Goal: Task Accomplishment & Management: Manage account settings

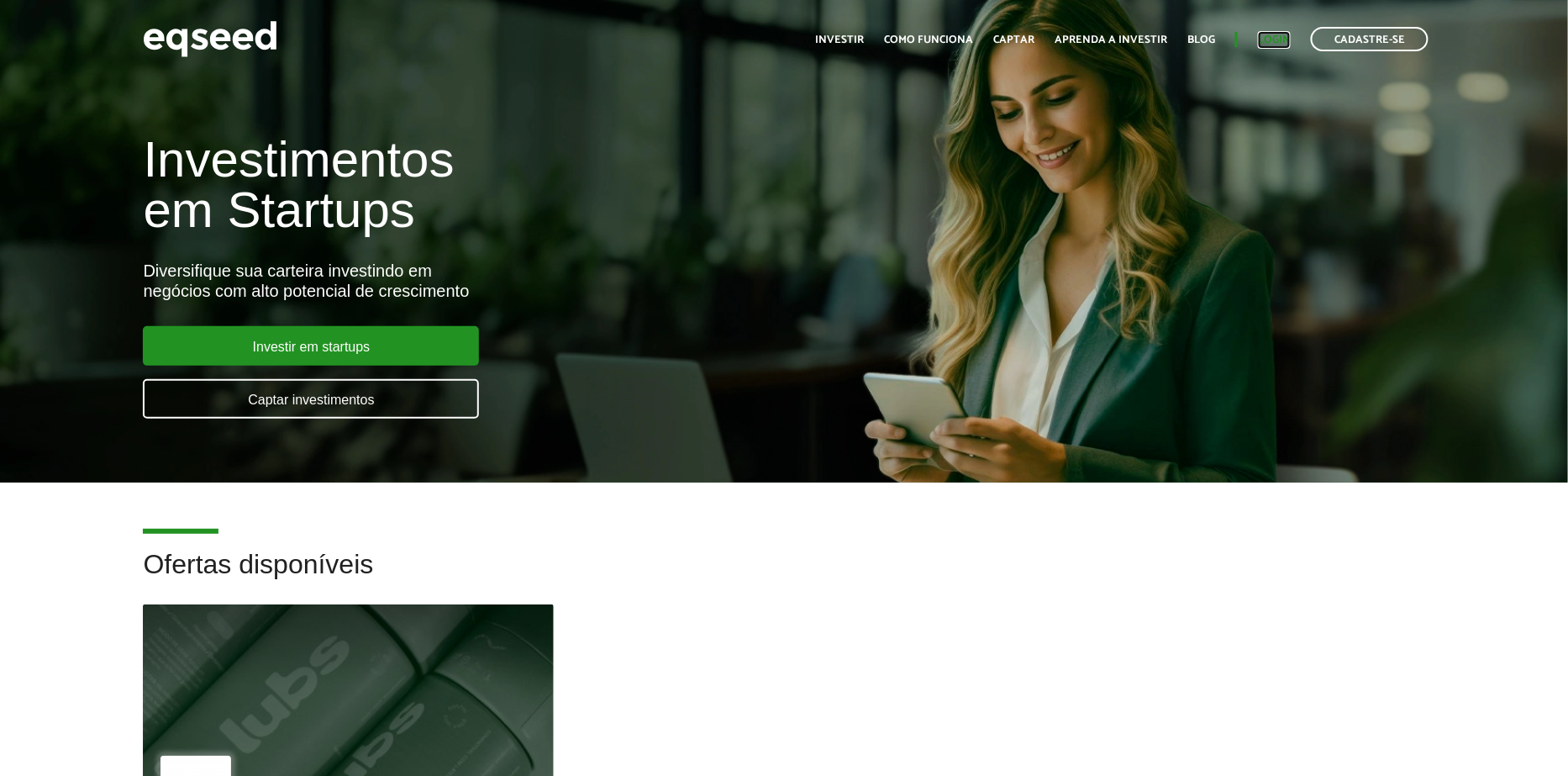
click at [1273, 45] on link "Login" at bounding box center [1274, 40] width 32 height 11
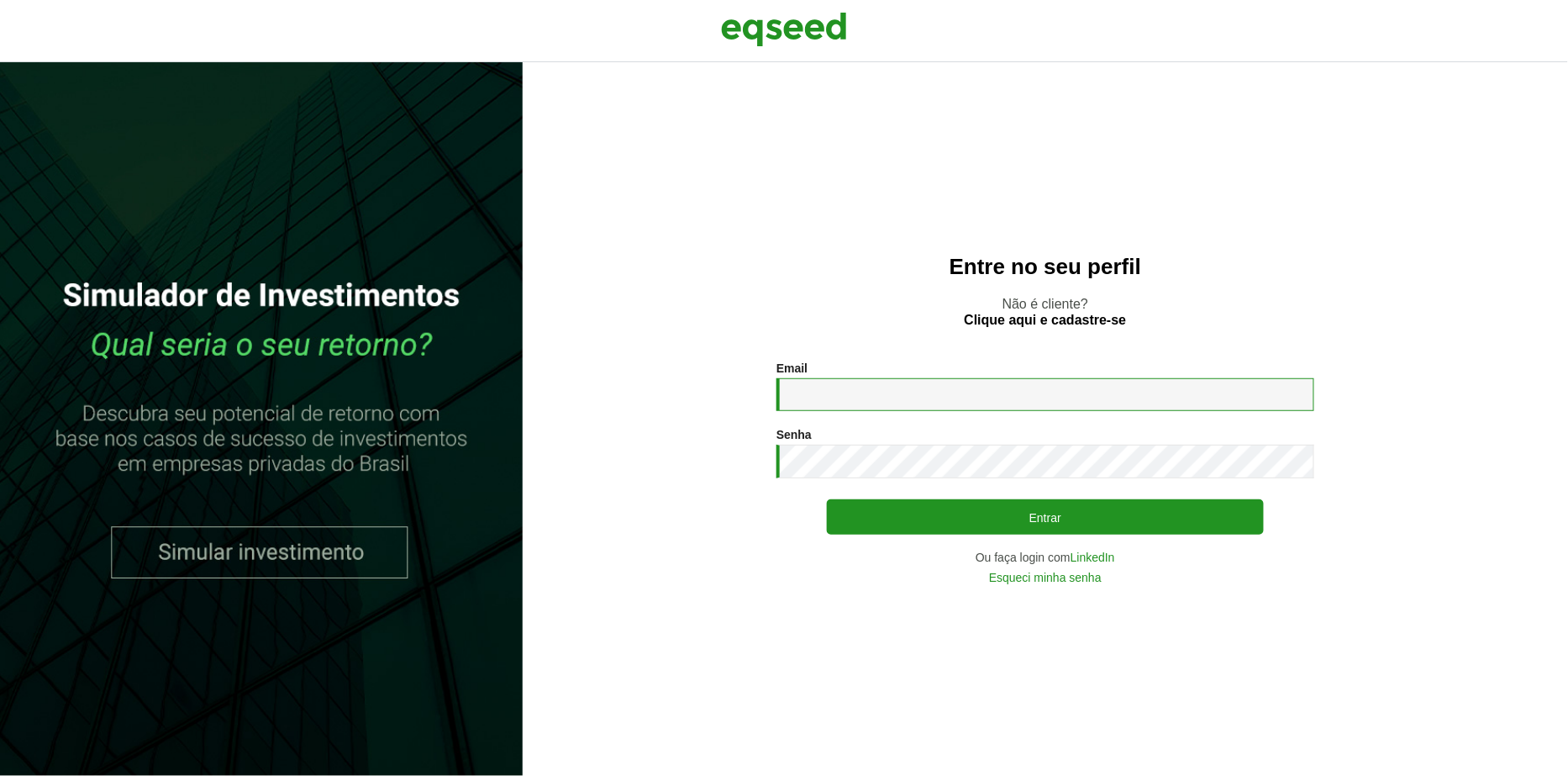
click at [857, 401] on input "Email *" at bounding box center [1045, 394] width 538 height 32
type input "**********"
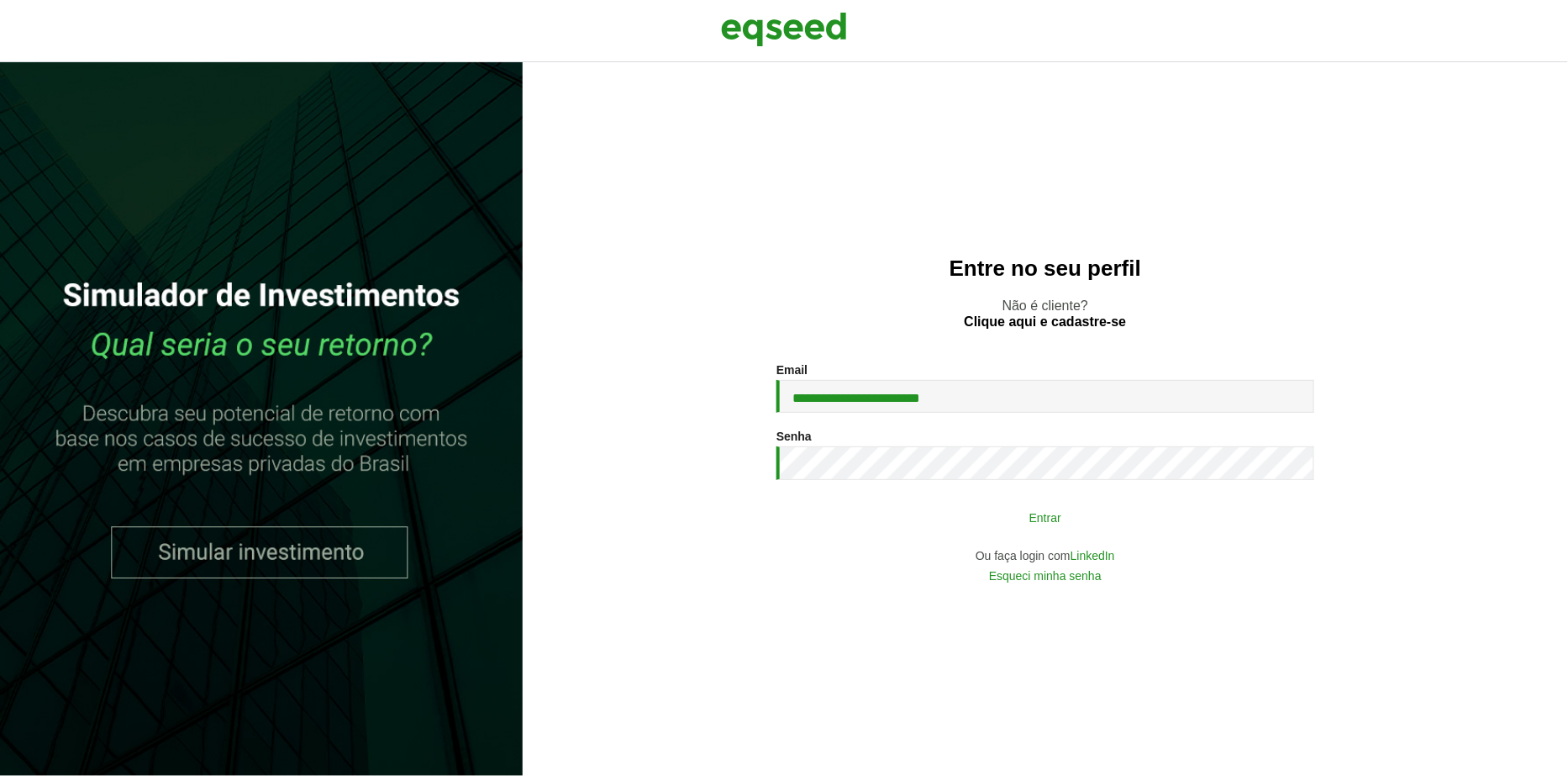
click at [903, 517] on button "Entrar" at bounding box center [1045, 517] width 437 height 32
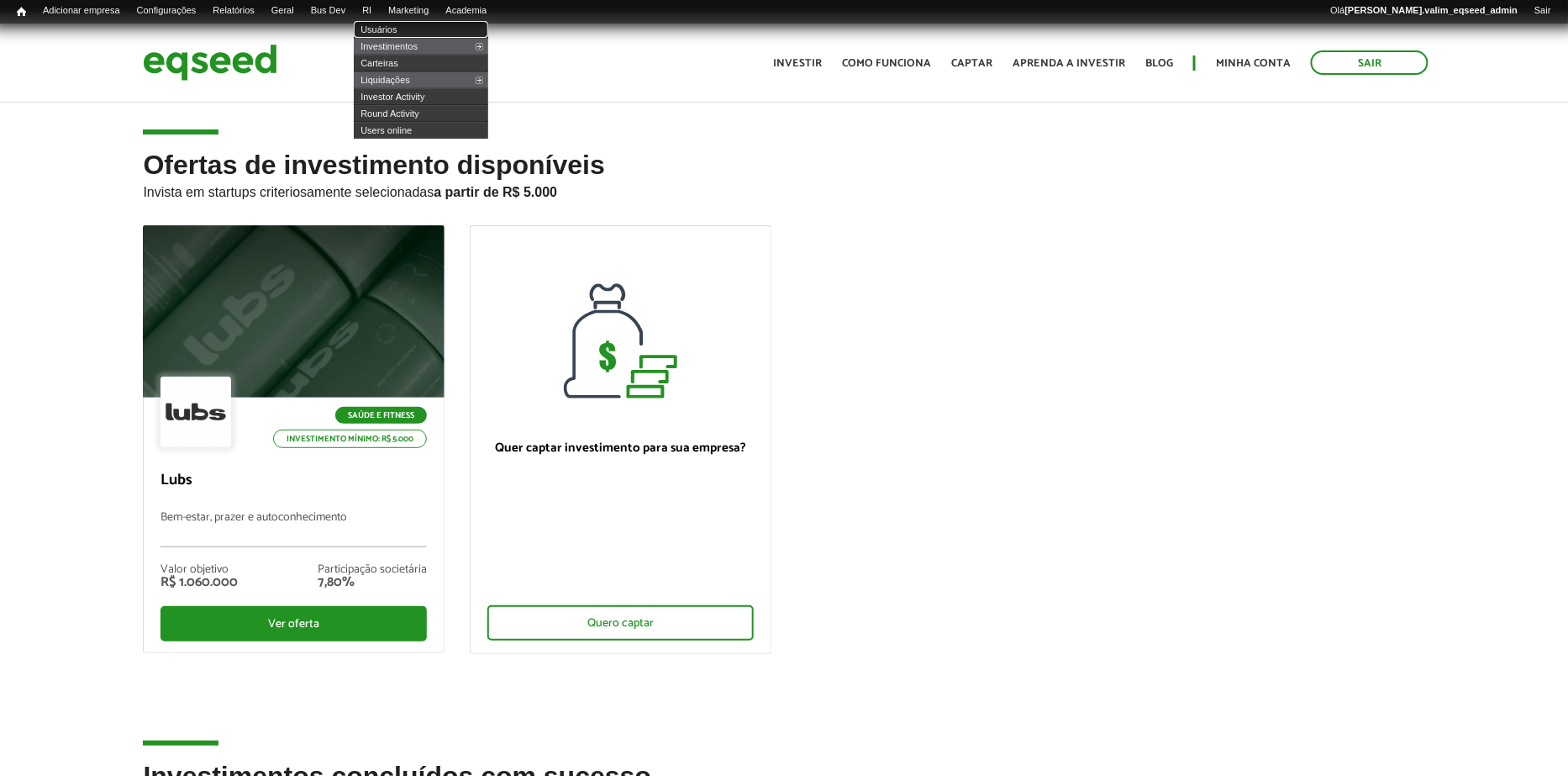
click at [391, 33] on link "Usuários" at bounding box center [421, 30] width 135 height 17
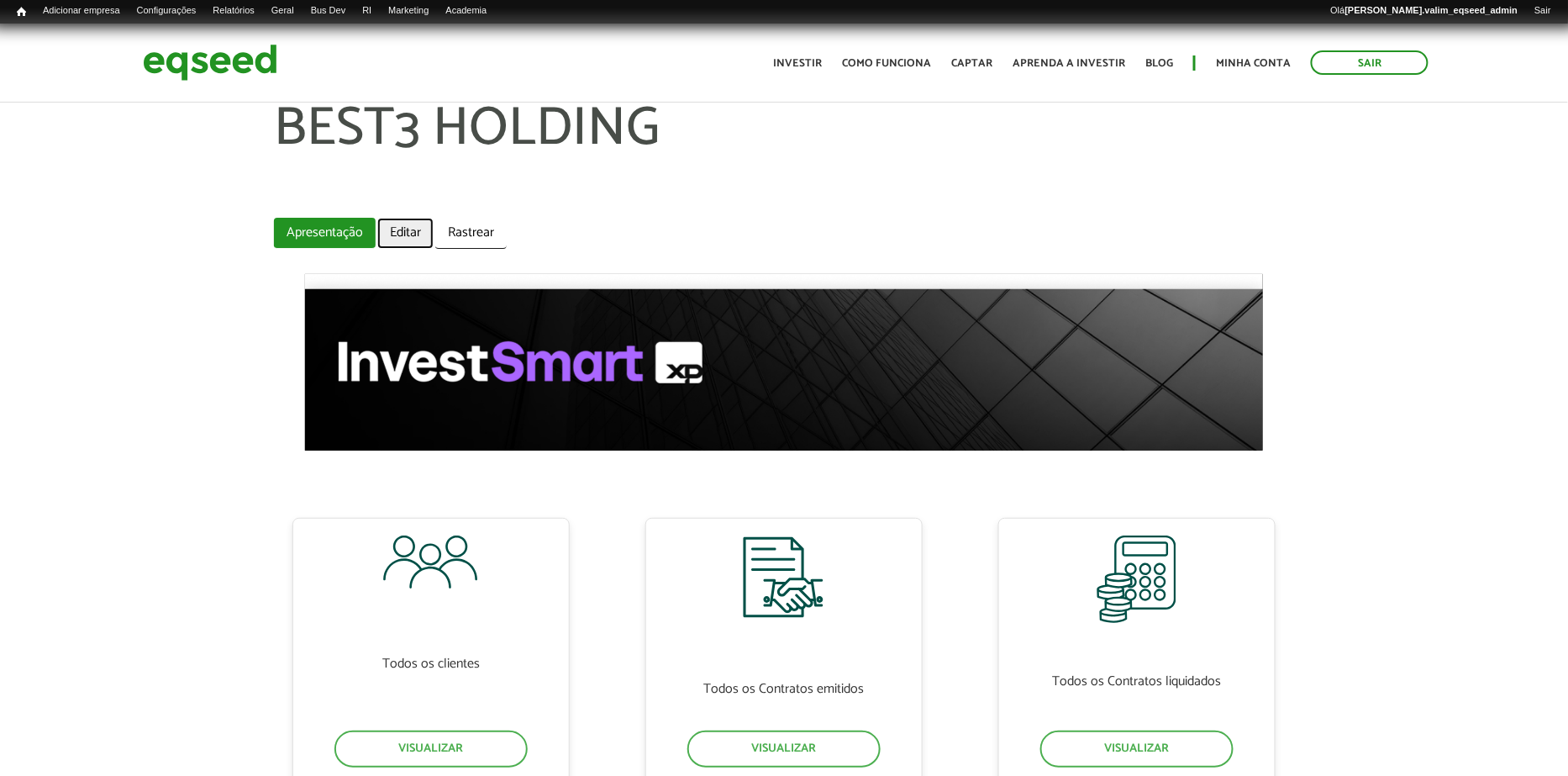
click at [408, 230] on link "Editar" at bounding box center [405, 232] width 57 height 31
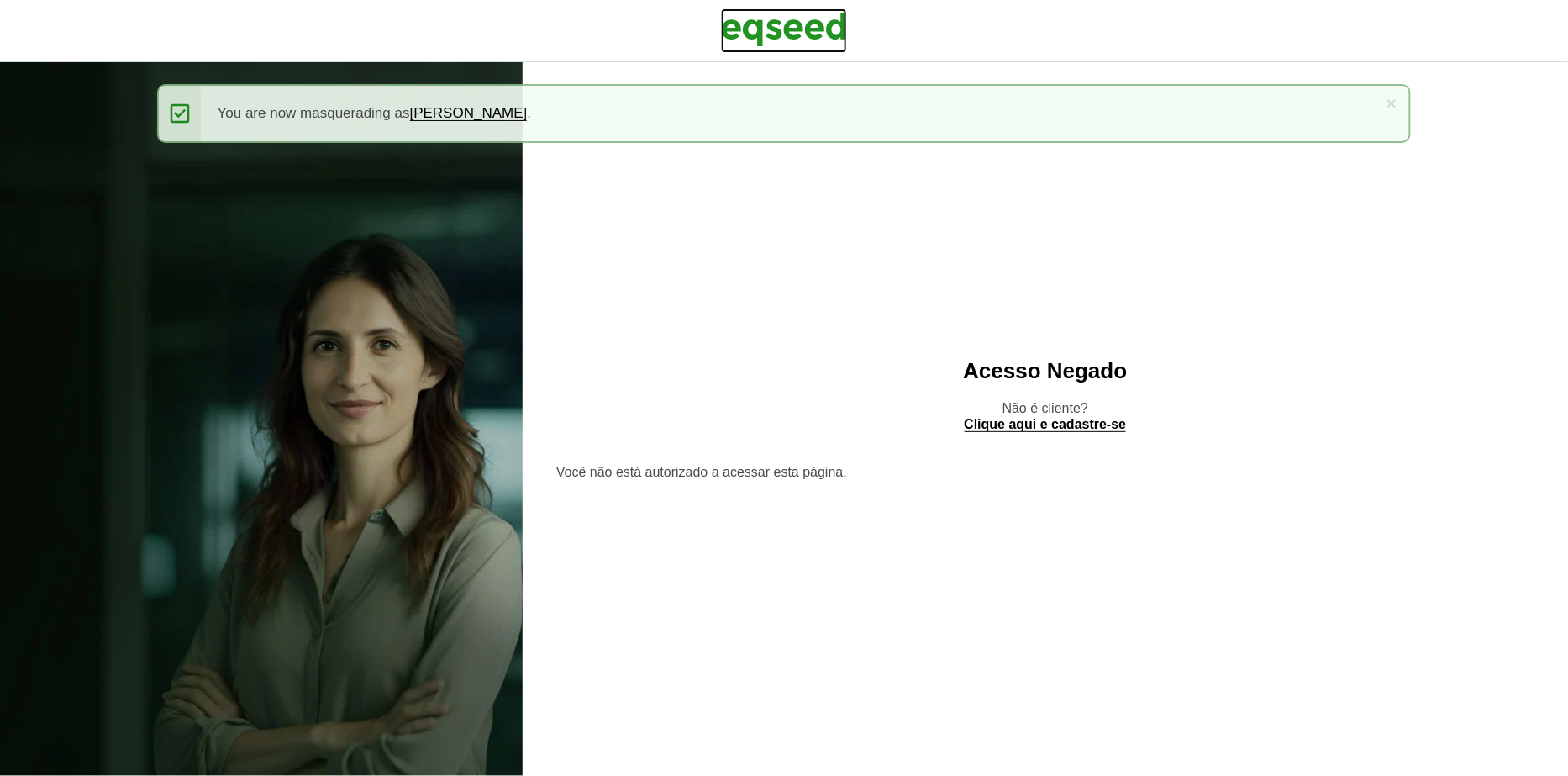
click at [770, 22] on img at bounding box center [784, 29] width 126 height 42
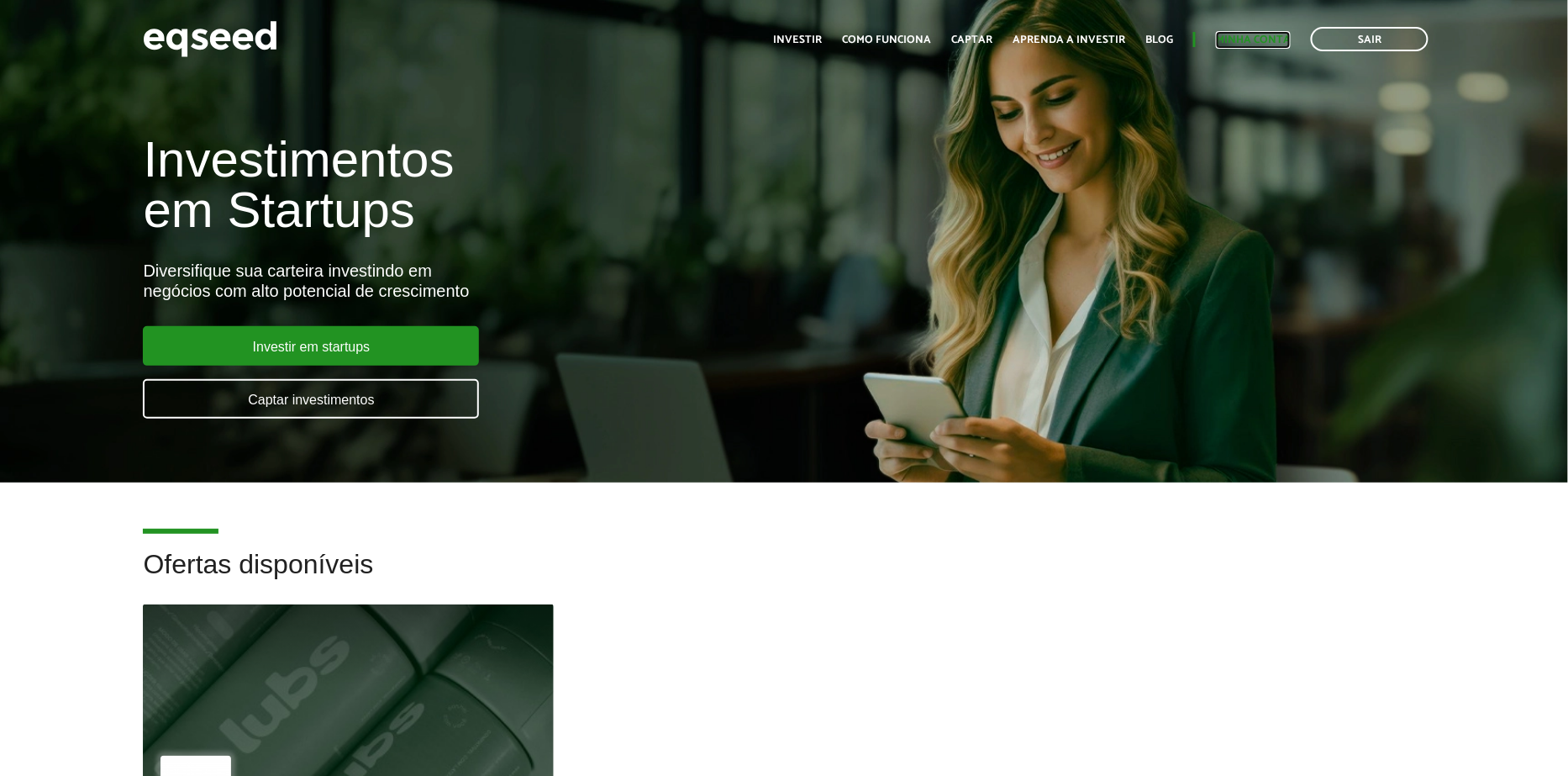
click at [1244, 34] on link "Minha conta" at bounding box center [1253, 40] width 75 height 11
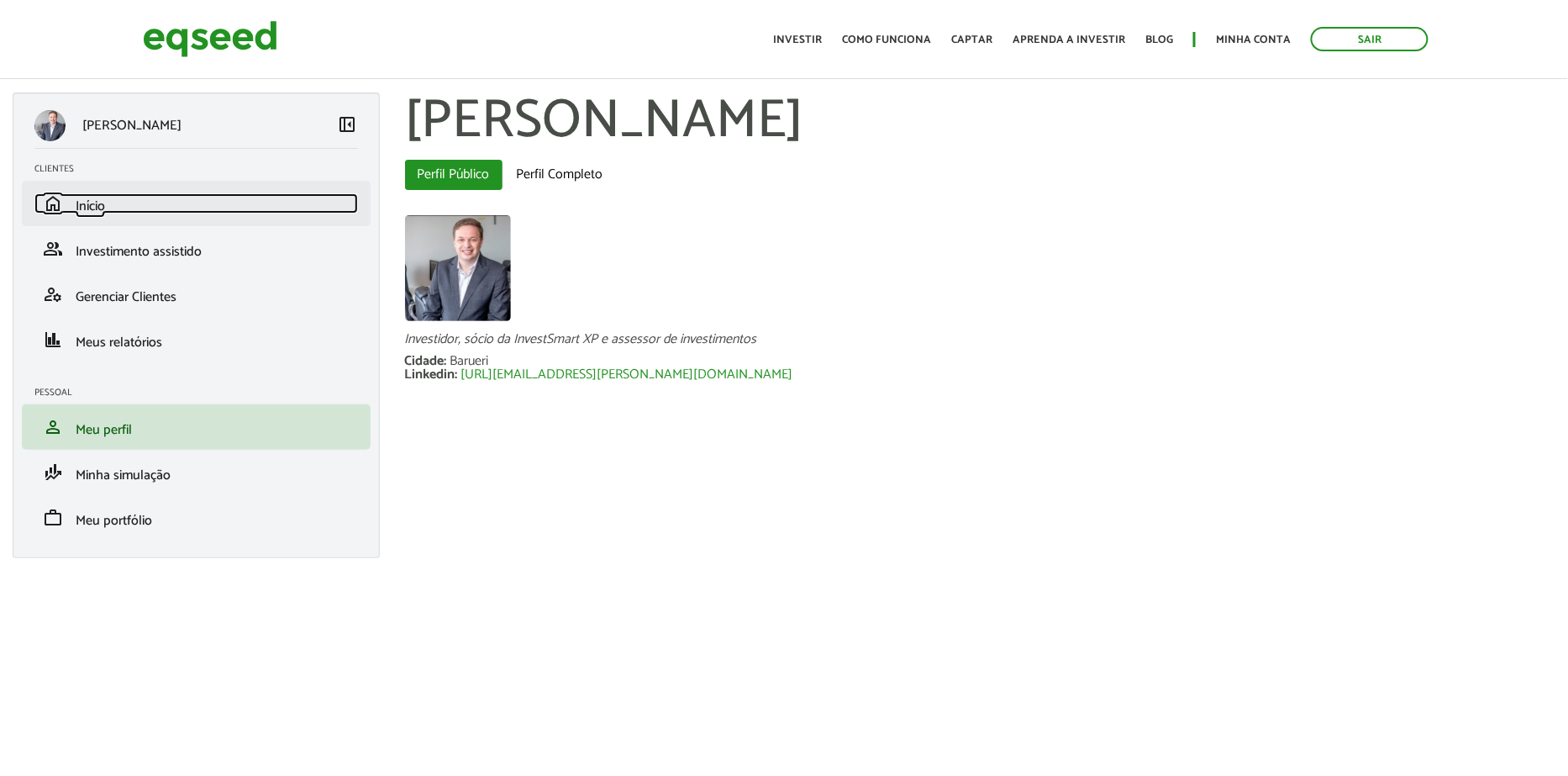
click at [93, 213] on span "Início" at bounding box center [90, 206] width 30 height 22
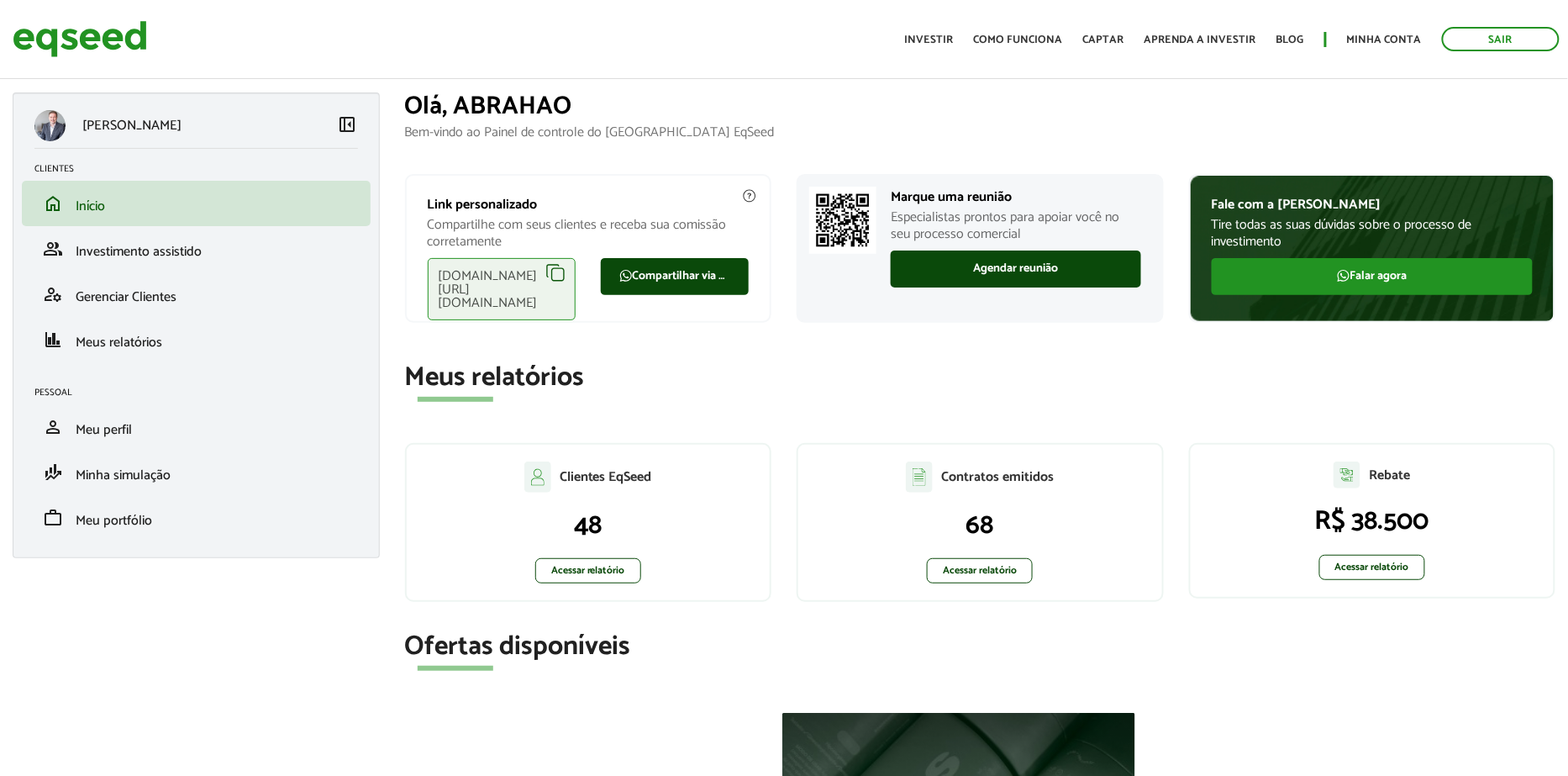
click at [550, 272] on div "[DOMAIN_NAME][URL][DOMAIN_NAME]" at bounding box center [501, 289] width 148 height 62
click at [183, 292] on link "manage_accounts Gerenciar Clientes" at bounding box center [196, 294] width 324 height 20
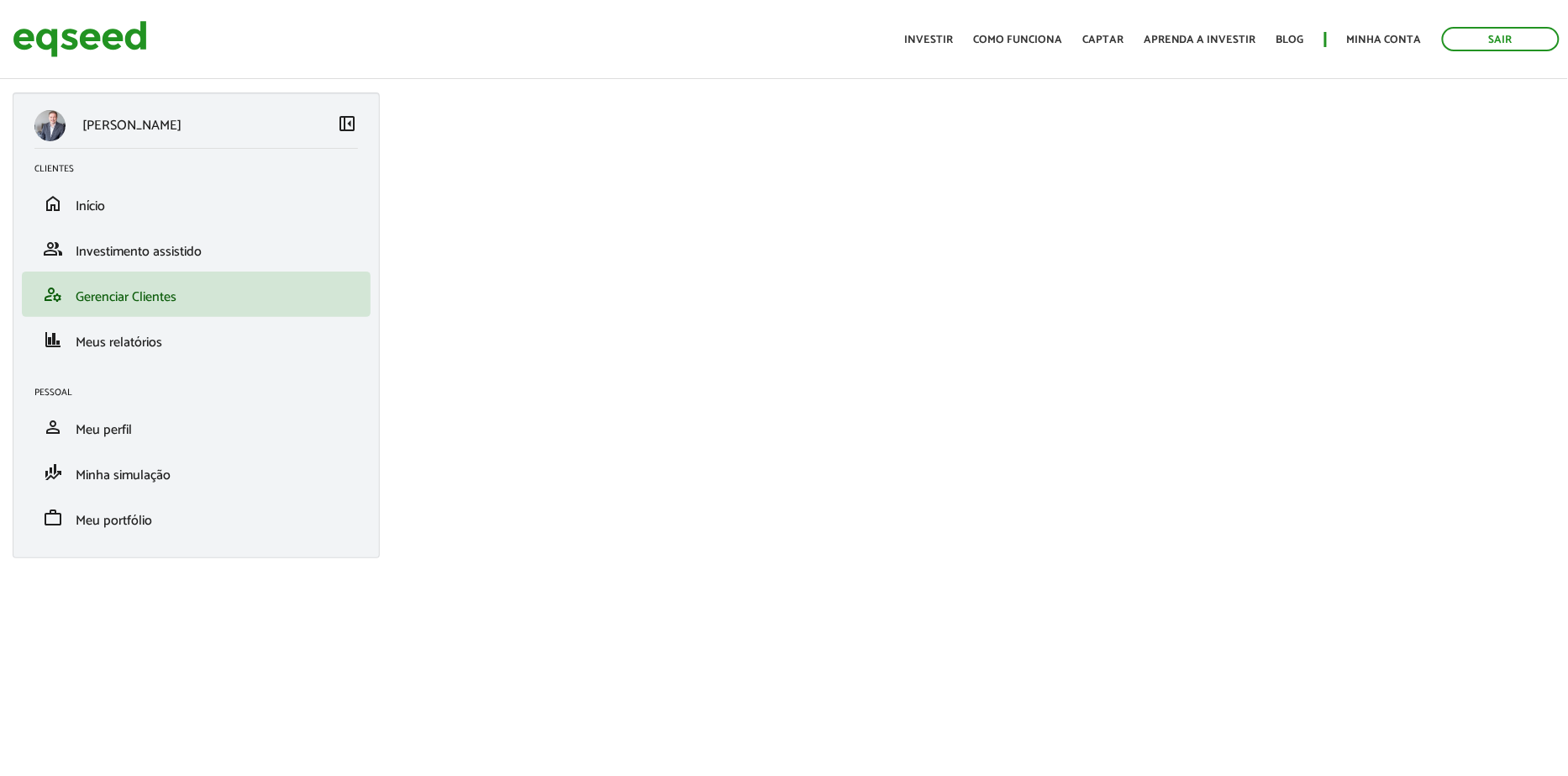
click at [343, 117] on span "left_panel_close" at bounding box center [348, 123] width 20 height 20
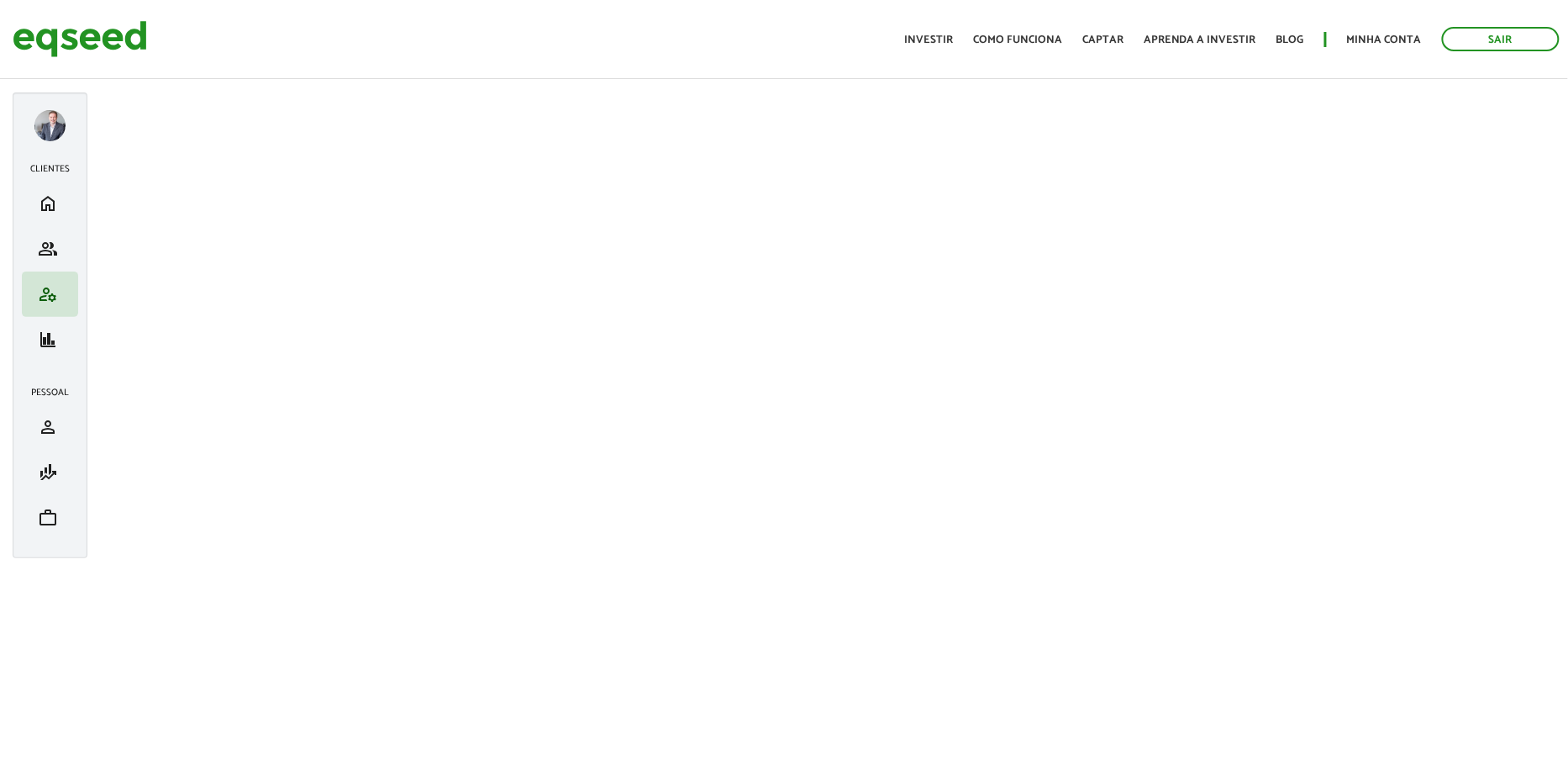
click at [57, 117] on div at bounding box center [49, 125] width 31 height 31
